Goal: Entertainment & Leisure: Browse casually

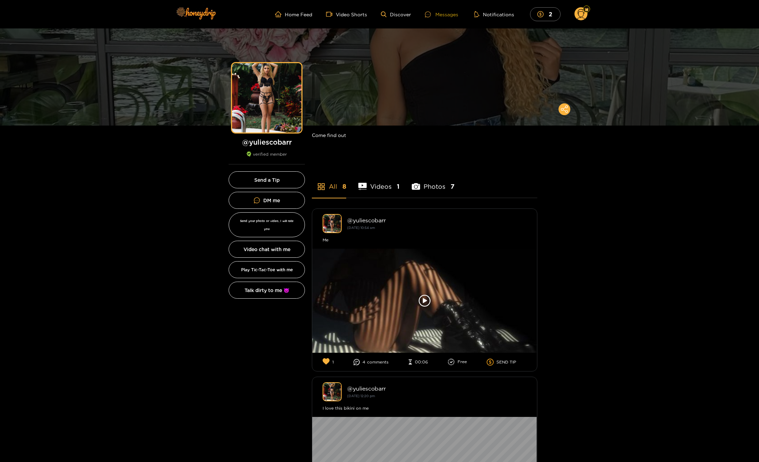
click at [449, 14] on div "Messages" at bounding box center [441, 14] width 33 height 8
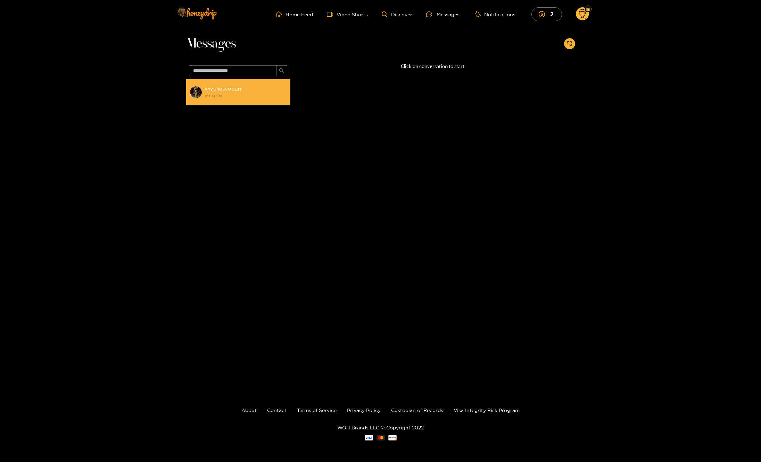
click at [228, 93] on strong "[DATE] 13:18" at bounding box center [246, 96] width 82 height 6
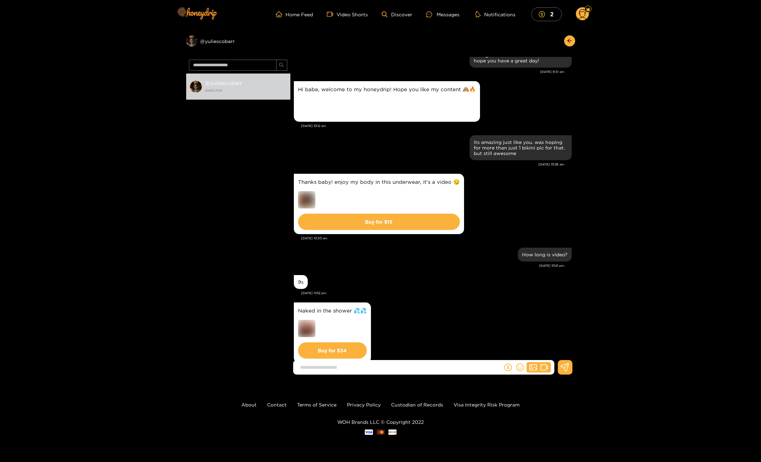
scroll to position [119, 0]
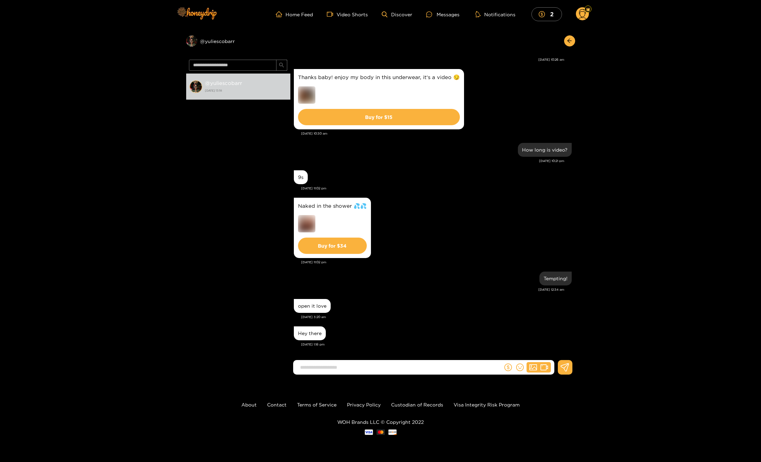
click at [312, 335] on div "Hey there" at bounding box center [310, 334] width 24 height 6
click at [217, 89] on strong "[DATE] 13:18" at bounding box center [246, 90] width 82 height 6
click at [216, 39] on div "Preview @ yuliescobarr" at bounding box center [238, 40] width 104 height 11
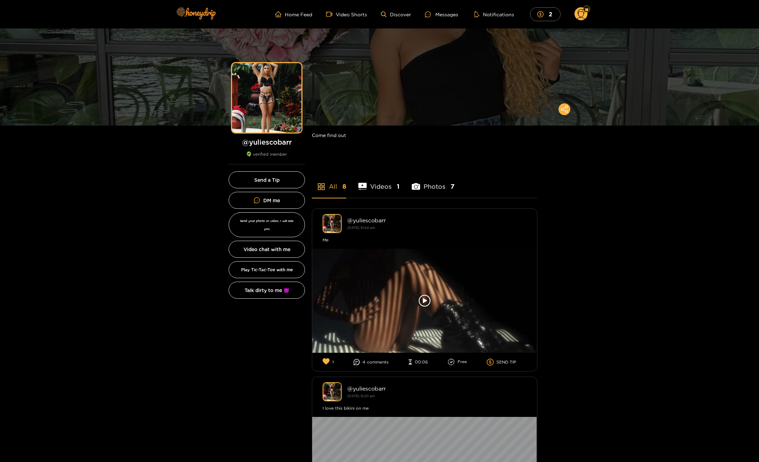
click at [429, 188] on li "Photos 7" at bounding box center [433, 182] width 43 height 31
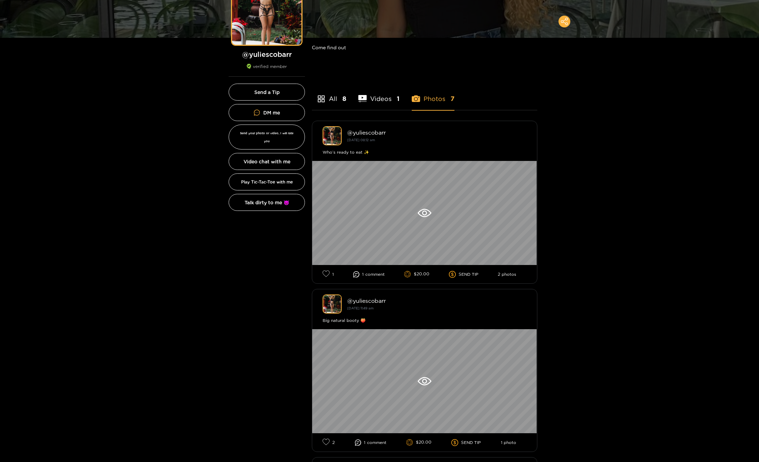
scroll to position [130, 0]
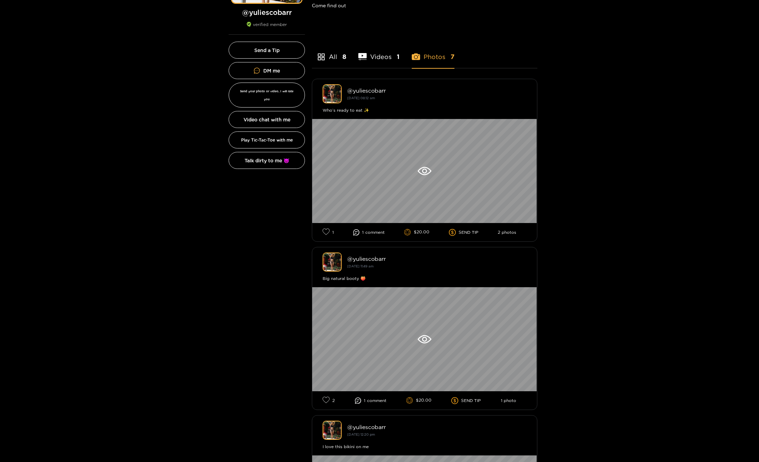
click at [420, 176] on div at bounding box center [424, 171] width 225 height 104
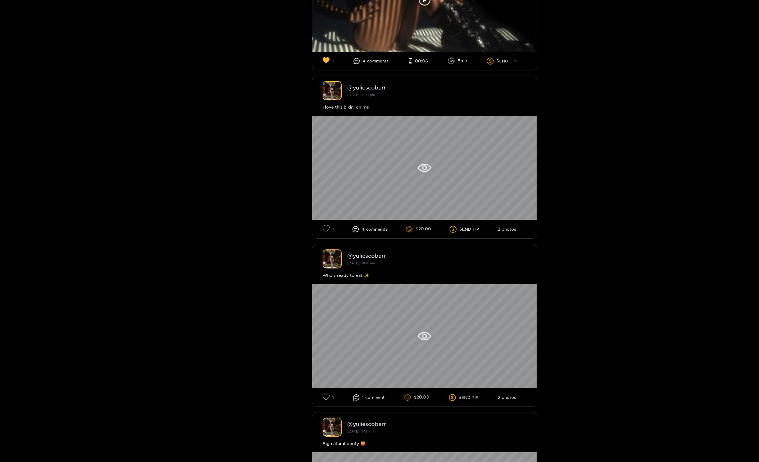
scroll to position [317, 0]
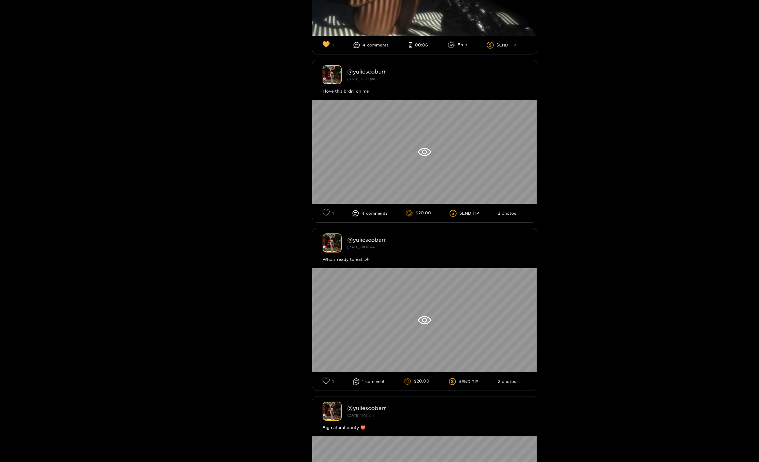
click at [369, 215] on span "comment s" at bounding box center [377, 213] width 22 height 5
click at [353, 213] on icon at bounding box center [356, 213] width 6 height 6
click at [354, 213] on icon at bounding box center [356, 213] width 6 height 6
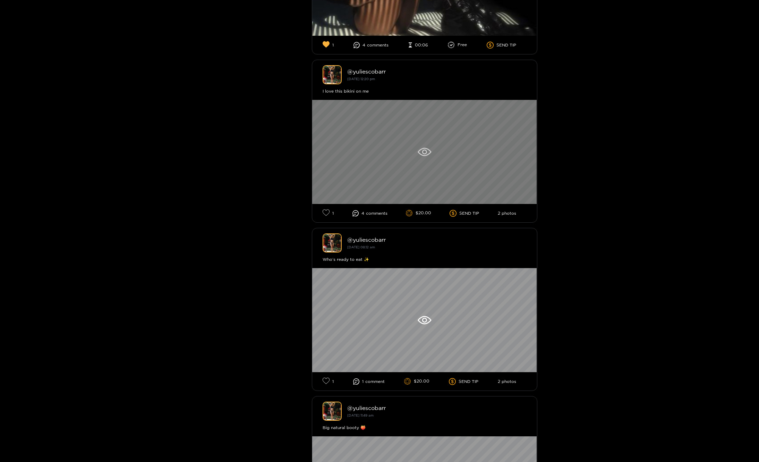
click at [376, 193] on div at bounding box center [424, 152] width 225 height 104
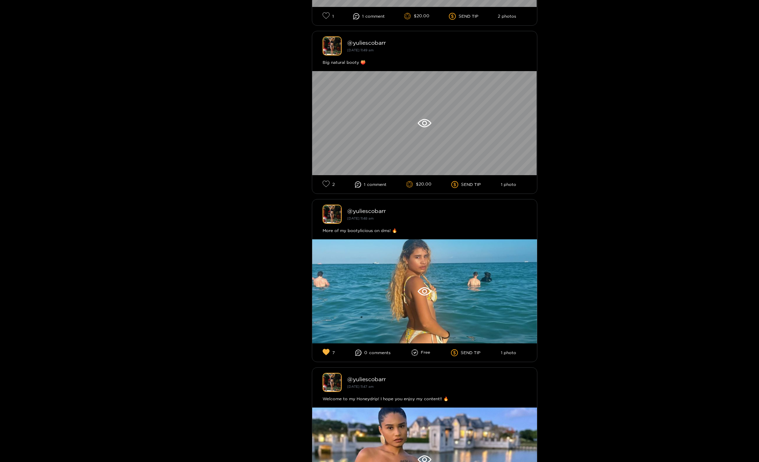
scroll to position [747, 0]
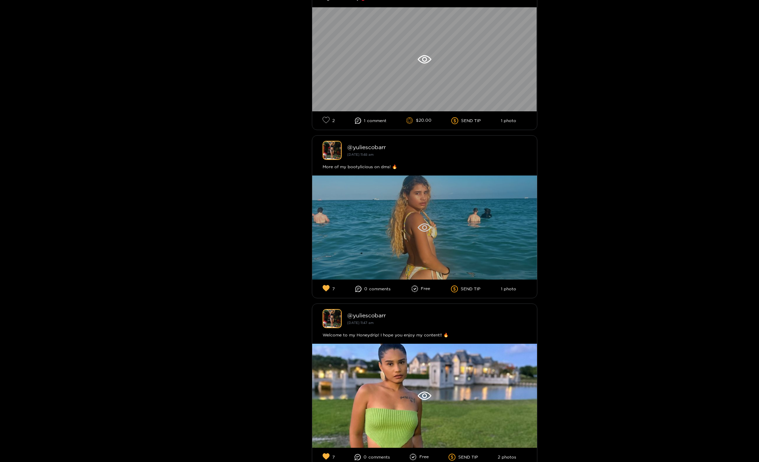
click at [393, 225] on div at bounding box center [424, 228] width 225 height 104
